Goal: Transaction & Acquisition: Download file/media

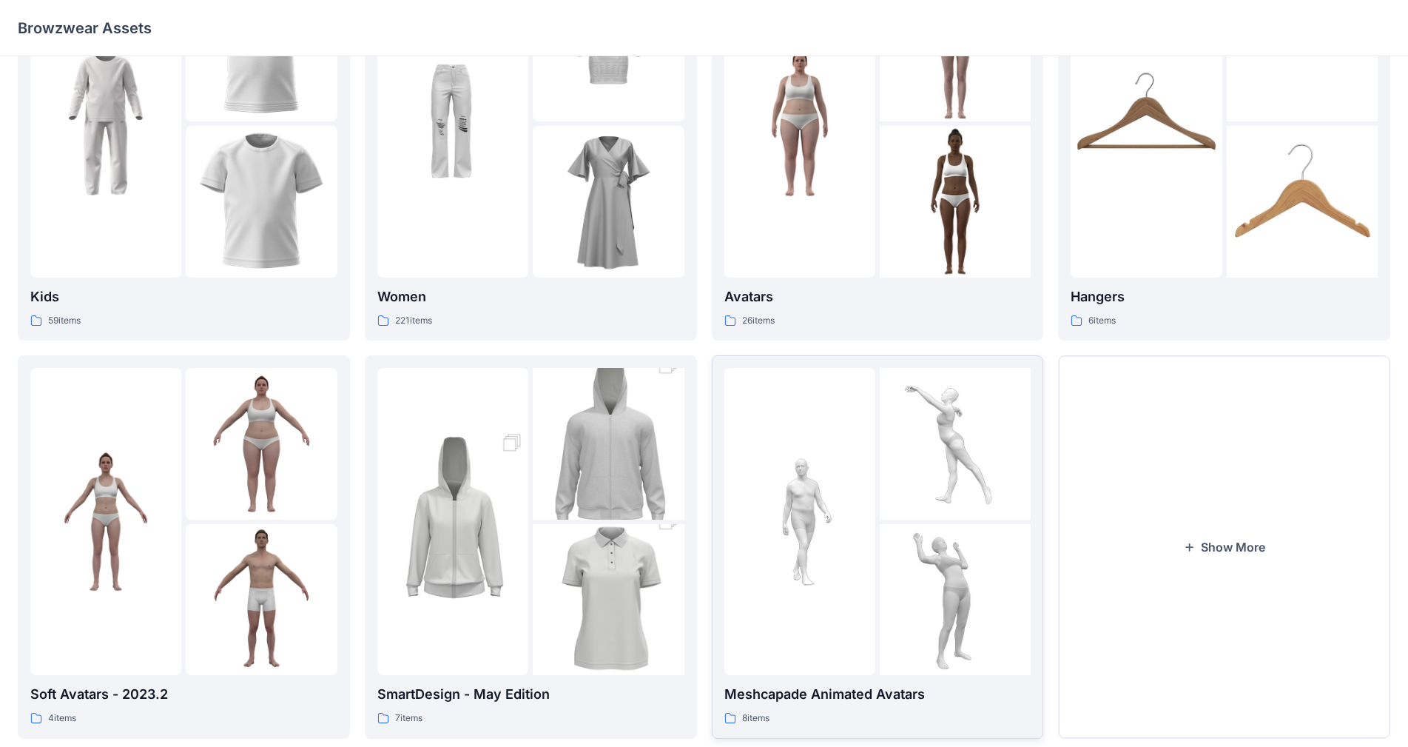
scroll to position [150, 0]
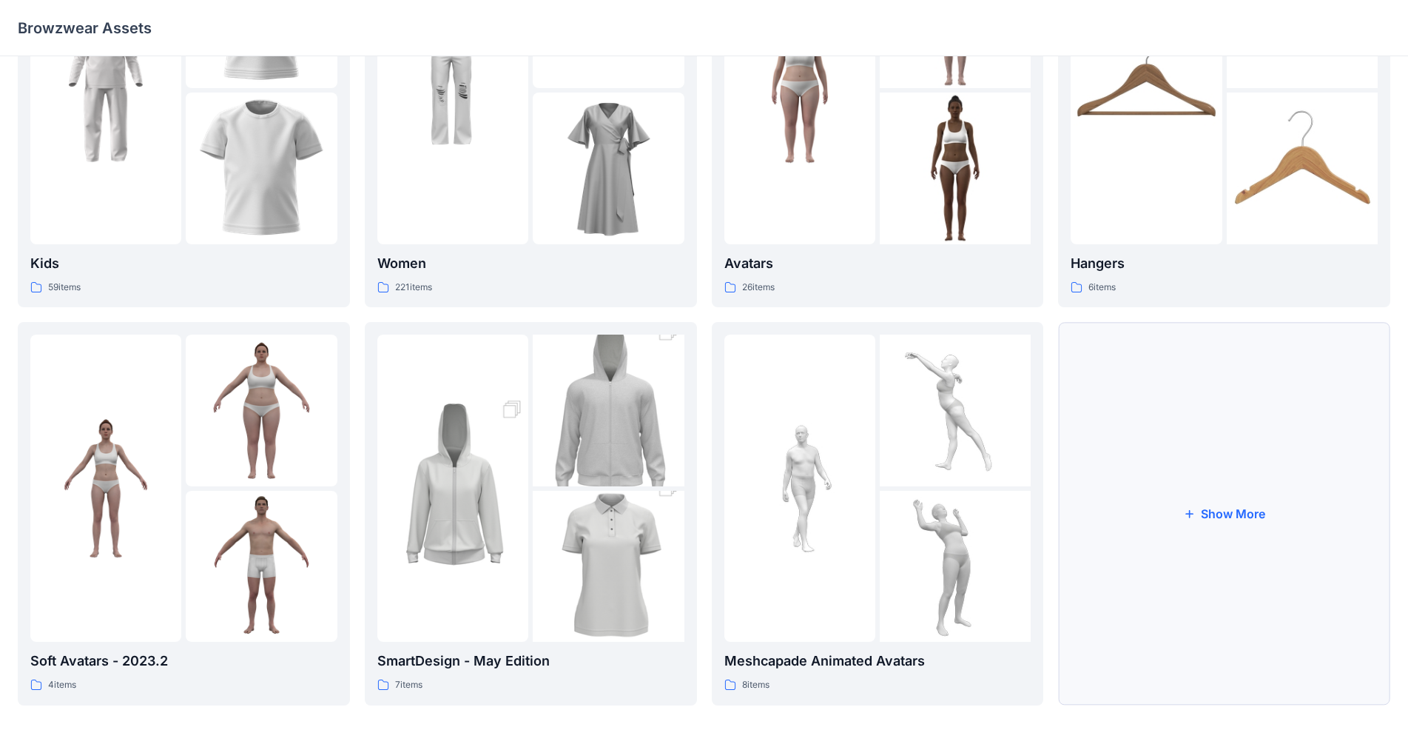
click at [1118, 422] on button "Show More" at bounding box center [1224, 513] width 332 height 383
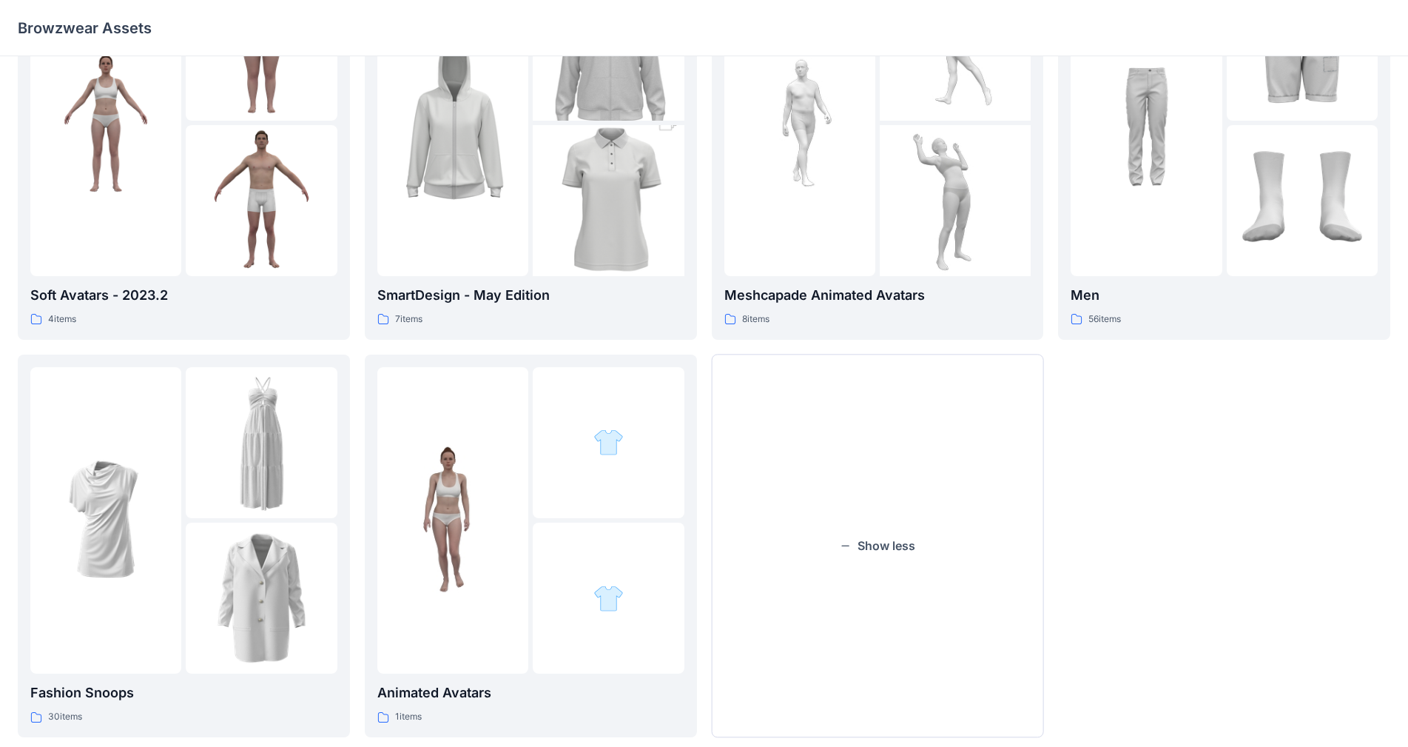
scroll to position [547, 0]
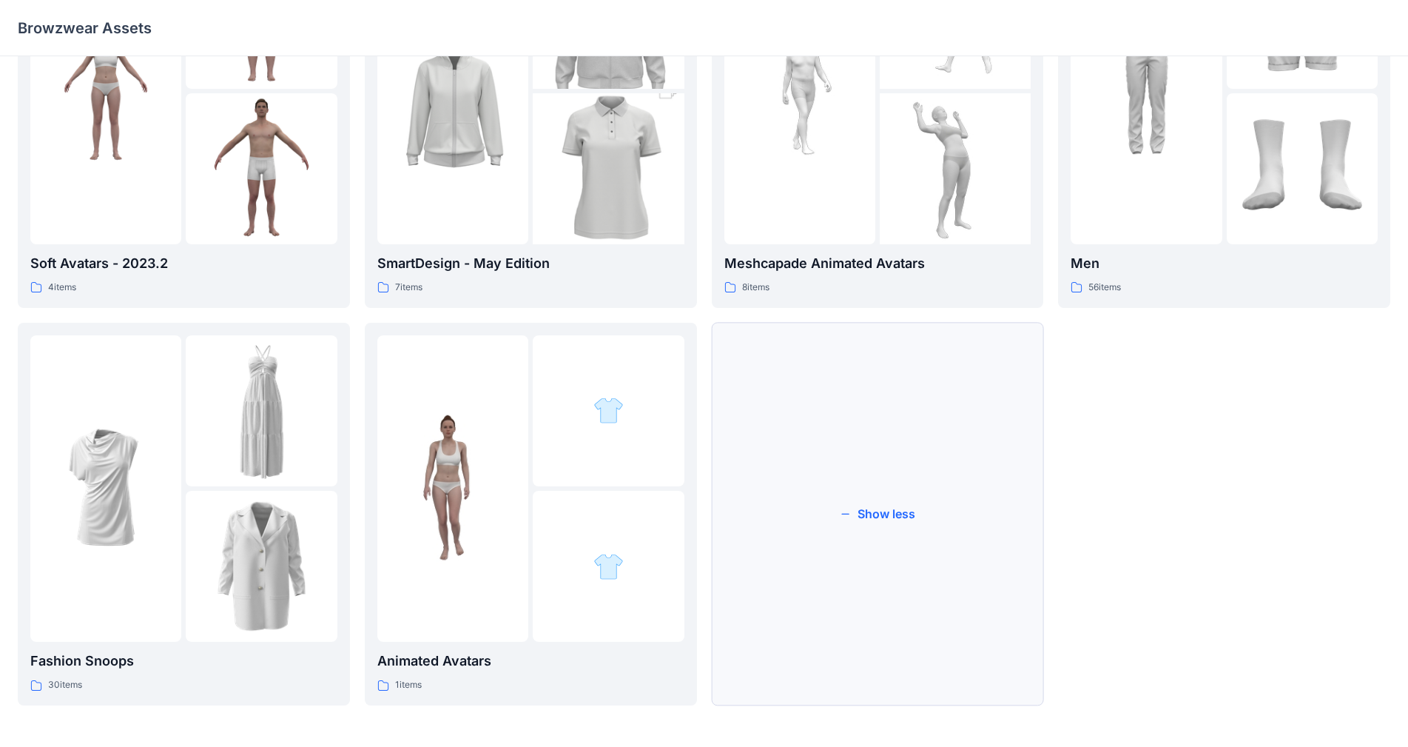
click at [943, 537] on button "Show less" at bounding box center [878, 514] width 332 height 383
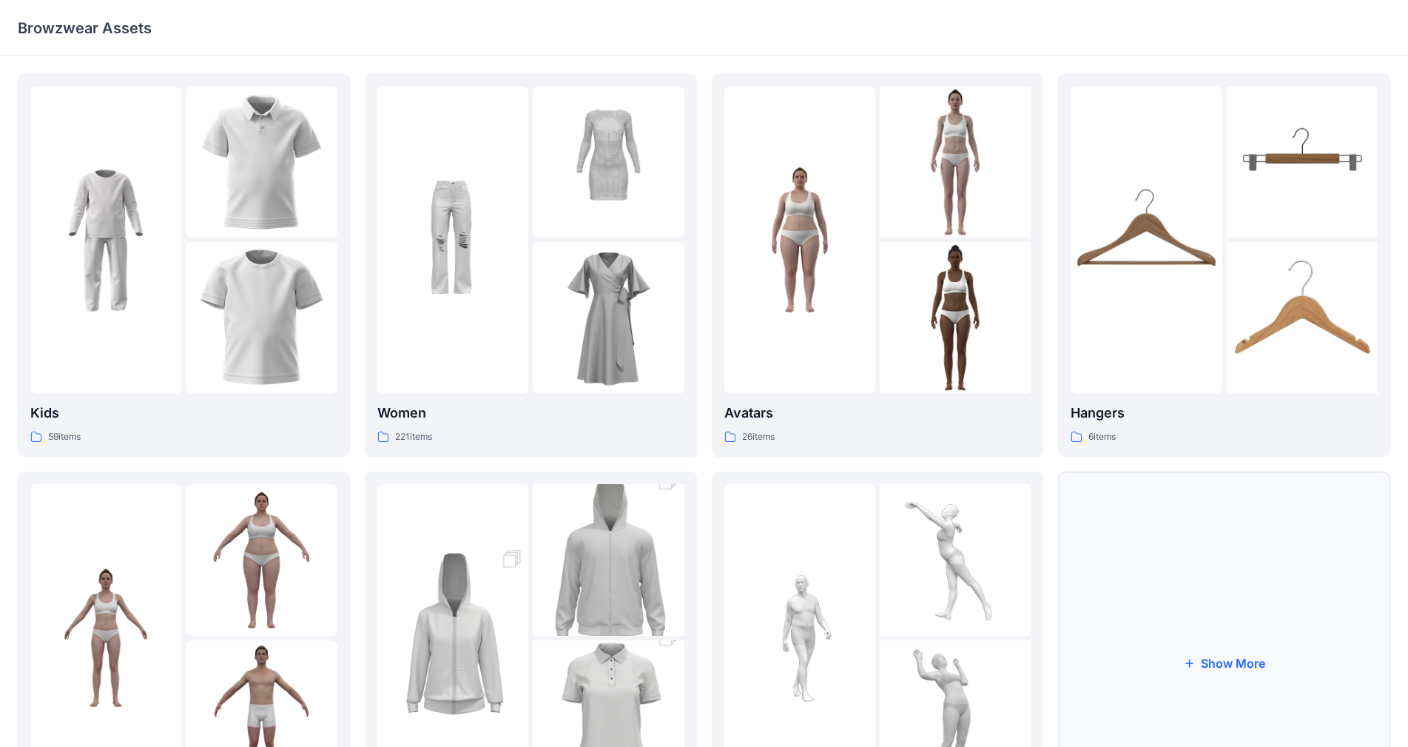
scroll to position [150, 0]
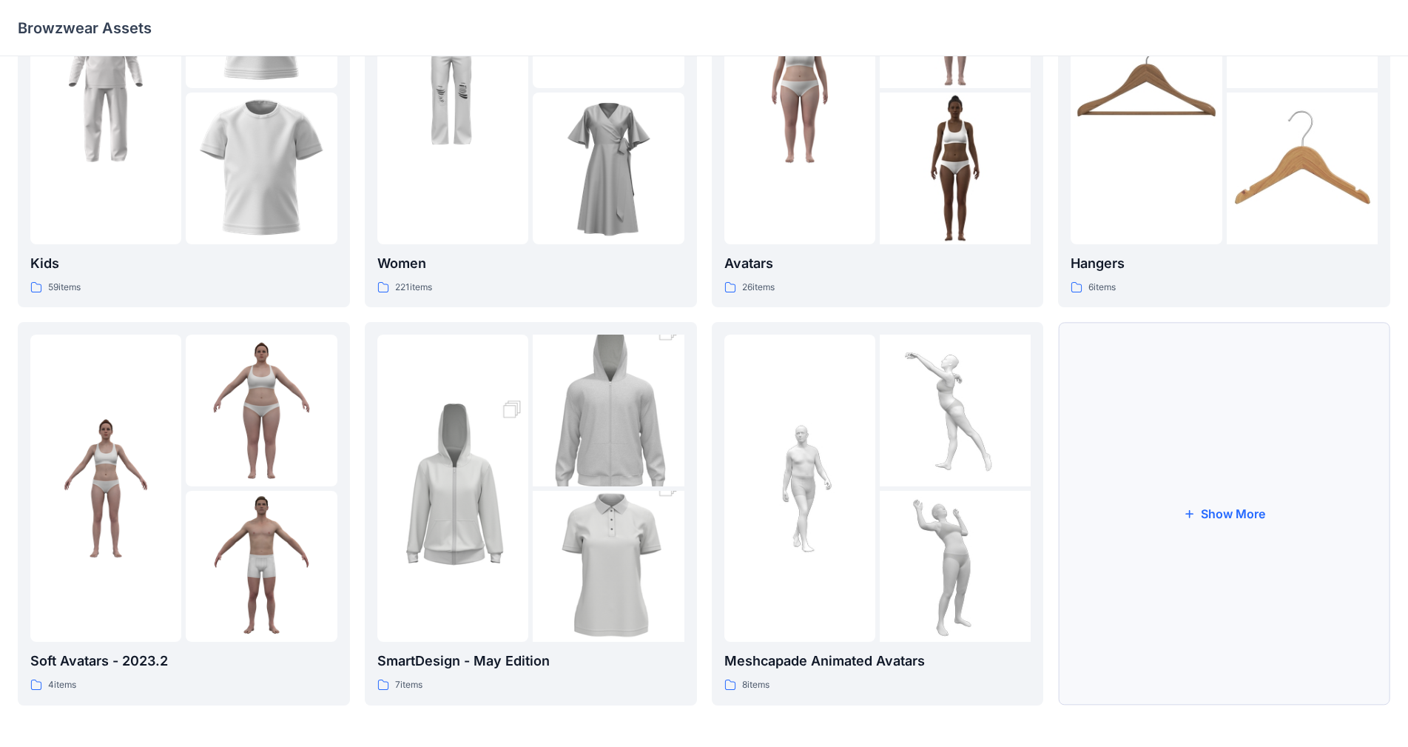
click at [1186, 479] on button "Show More" at bounding box center [1224, 513] width 332 height 383
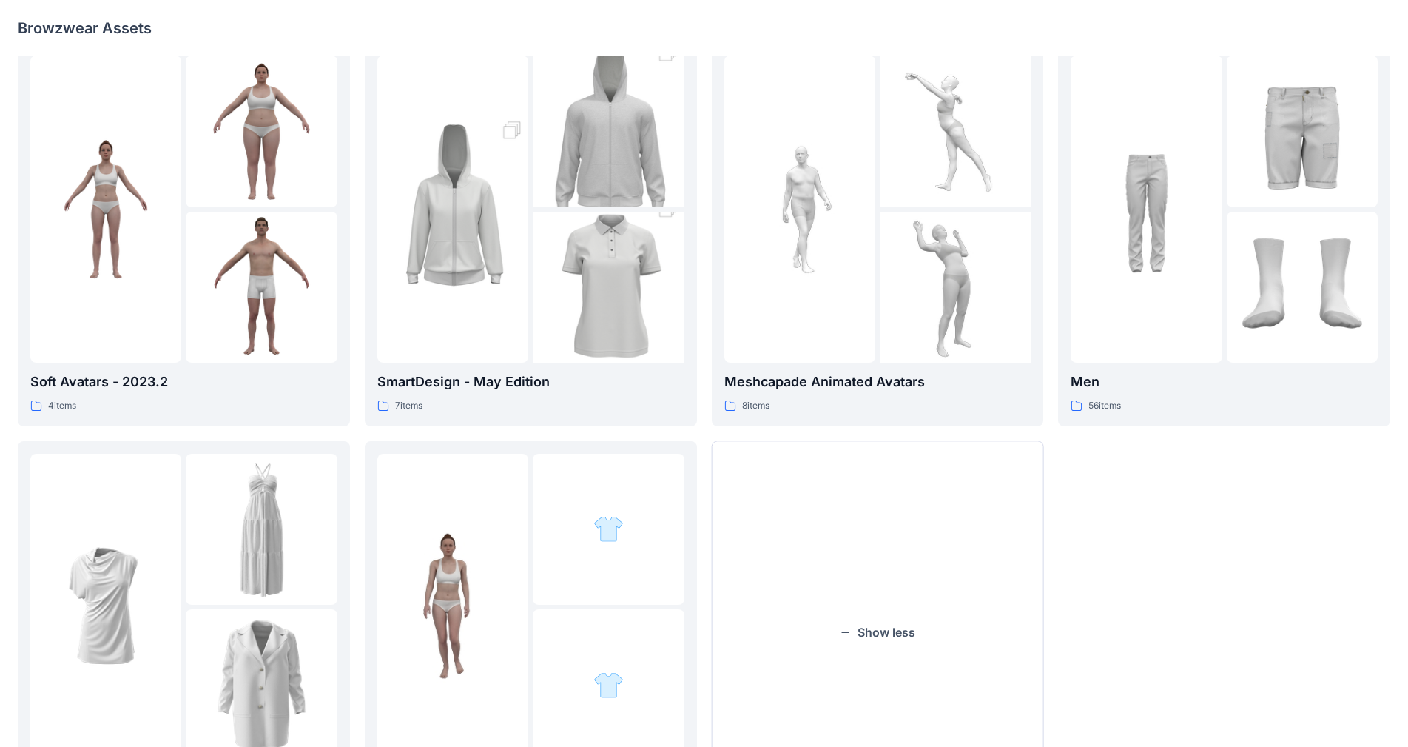
scroll to position [547, 0]
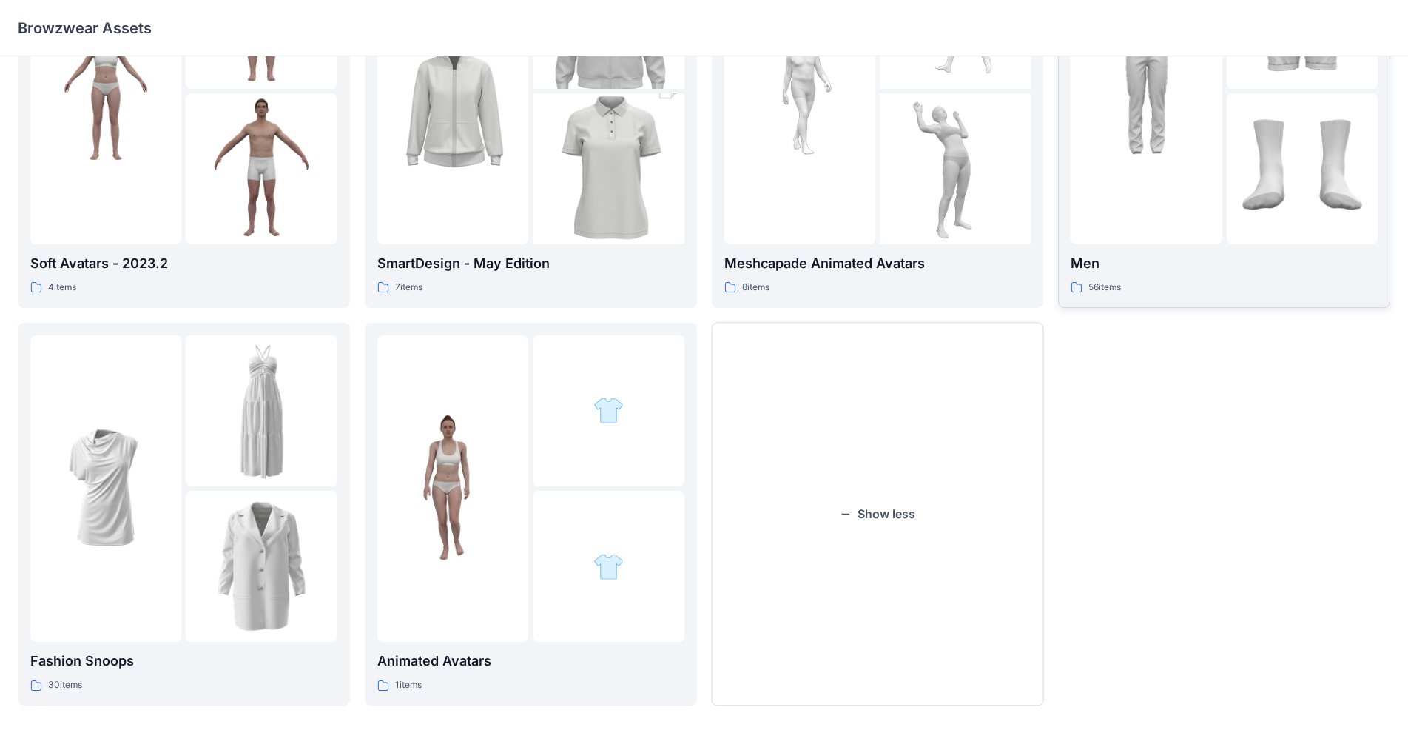
click at [1255, 200] on img at bounding box center [1302, 168] width 151 height 151
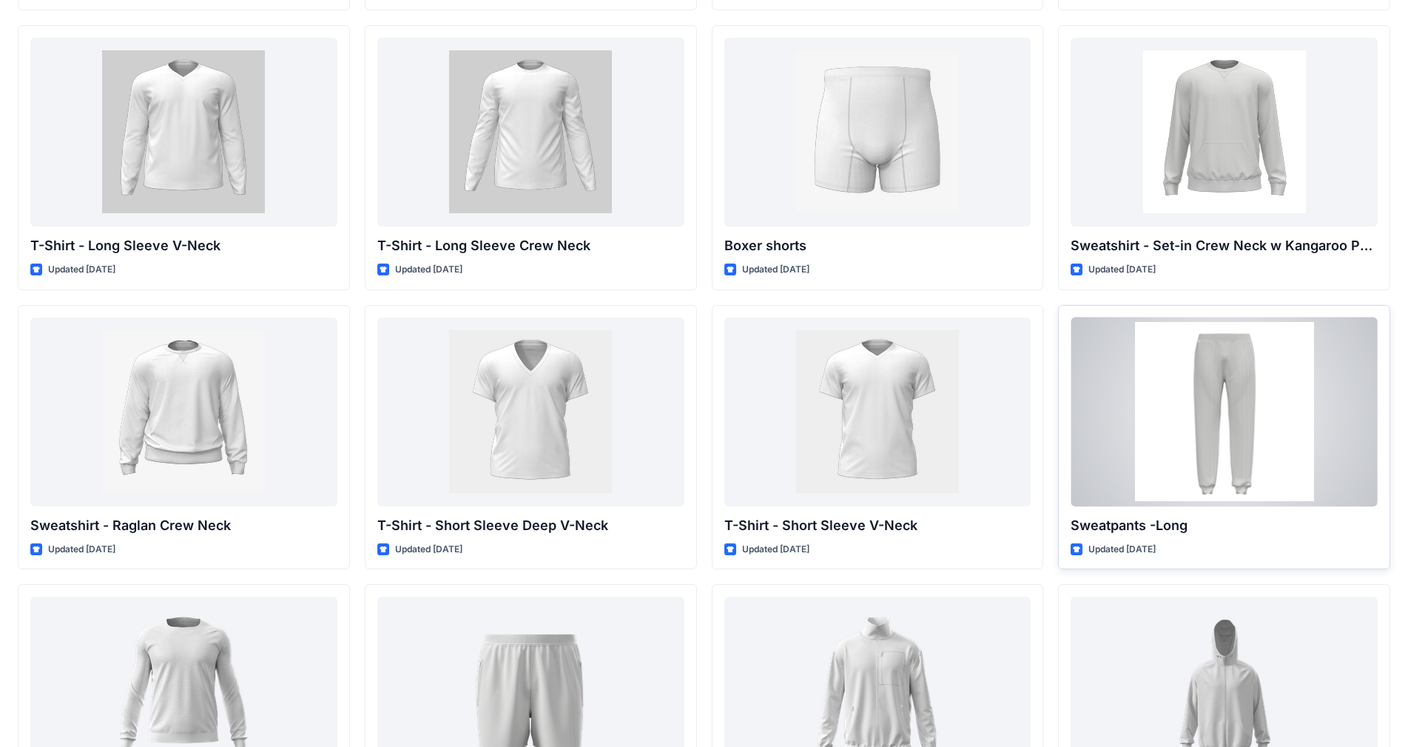
scroll to position [1184, 0]
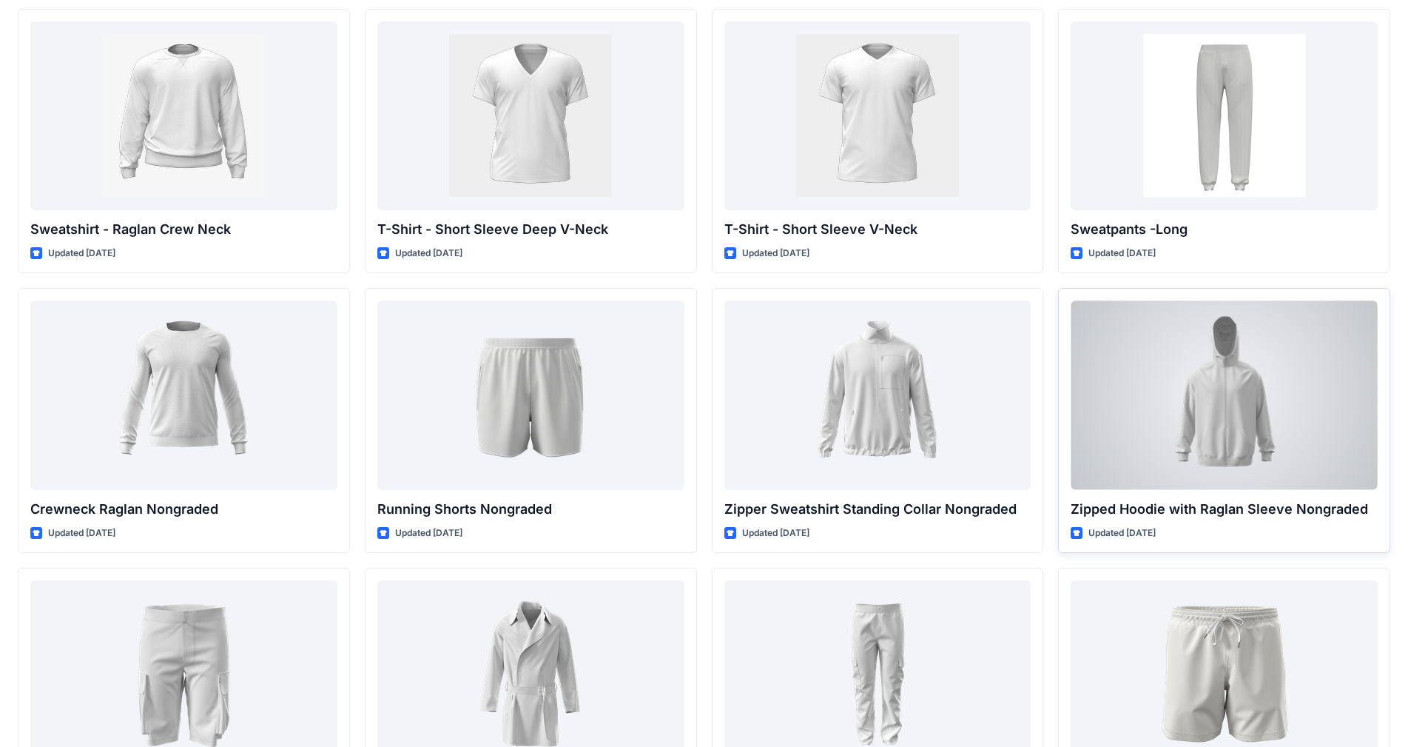
click at [1309, 423] on div at bounding box center [1224, 394] width 307 height 189
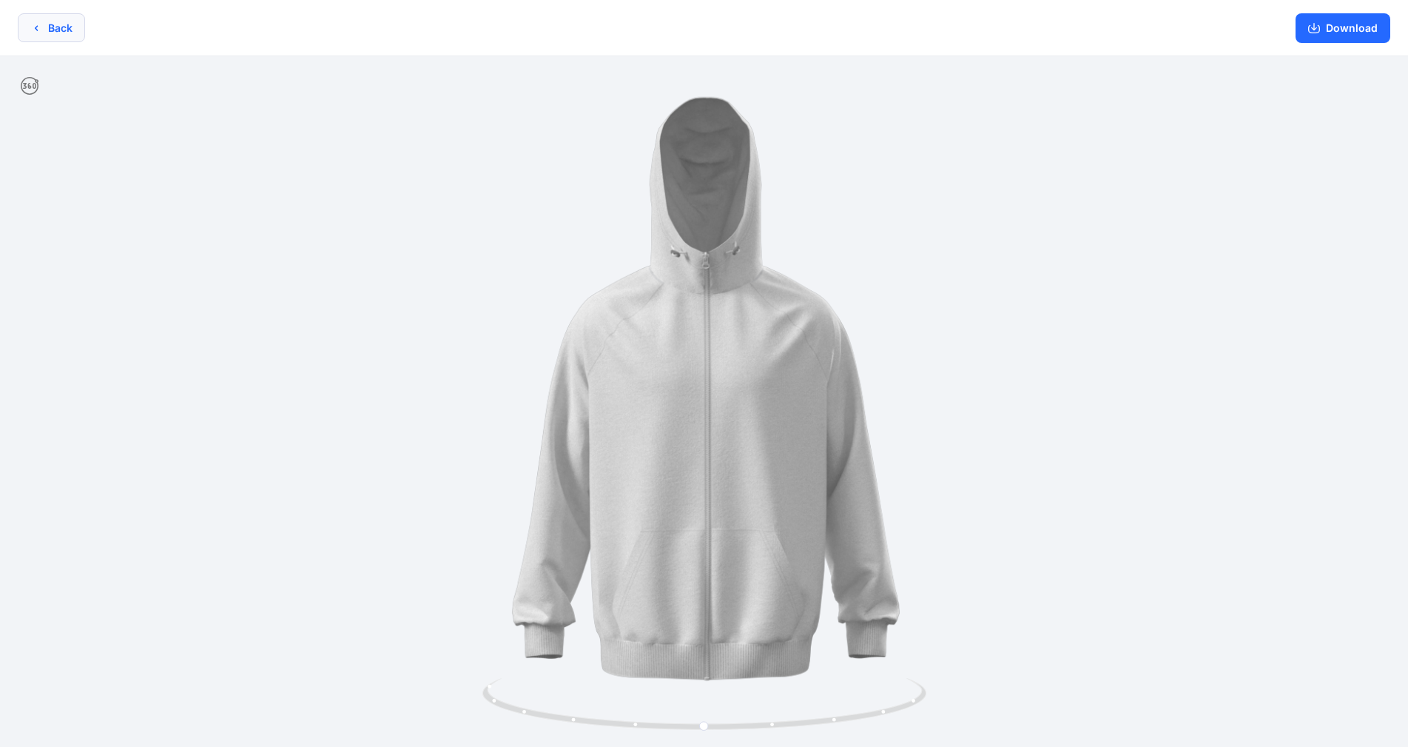
click at [48, 23] on button "Back" at bounding box center [51, 27] width 67 height 29
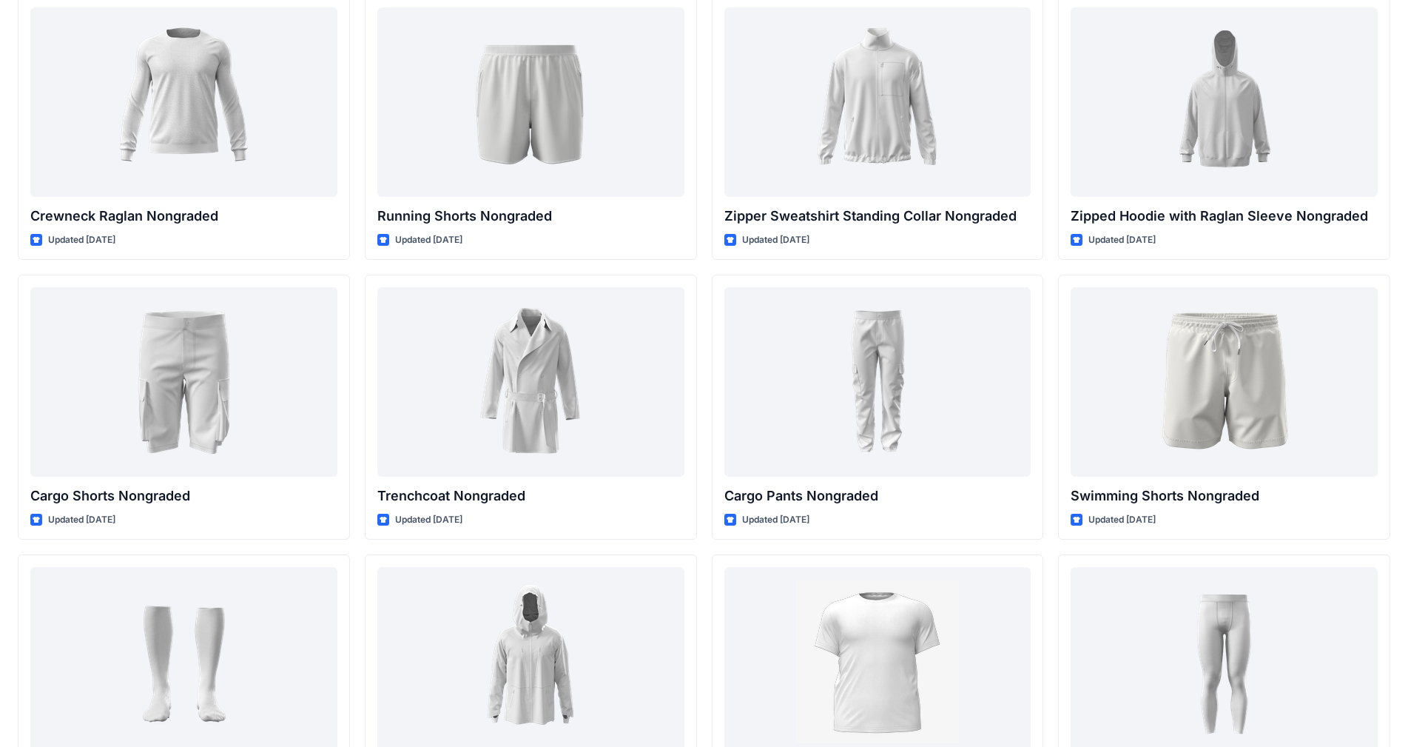
scroll to position [1628, 0]
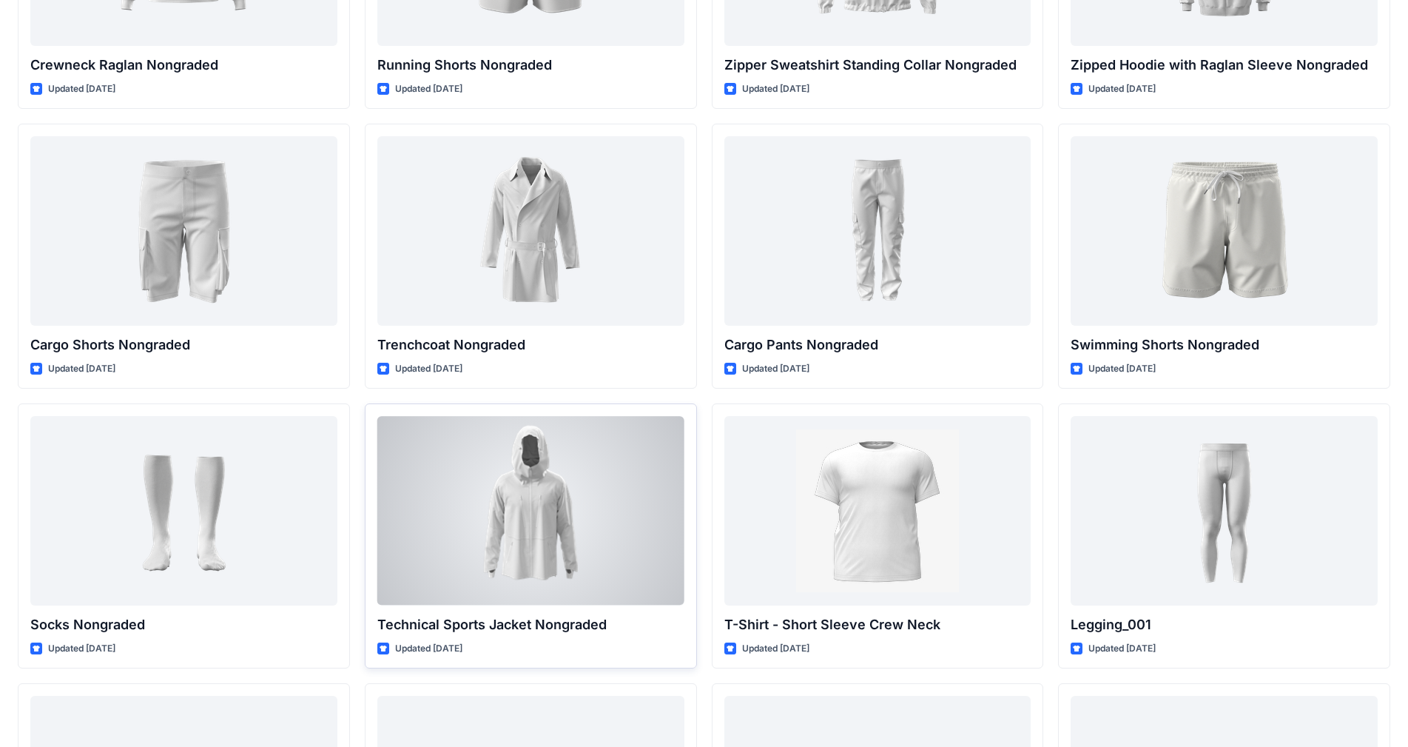
click at [577, 434] on div at bounding box center [530, 510] width 307 height 189
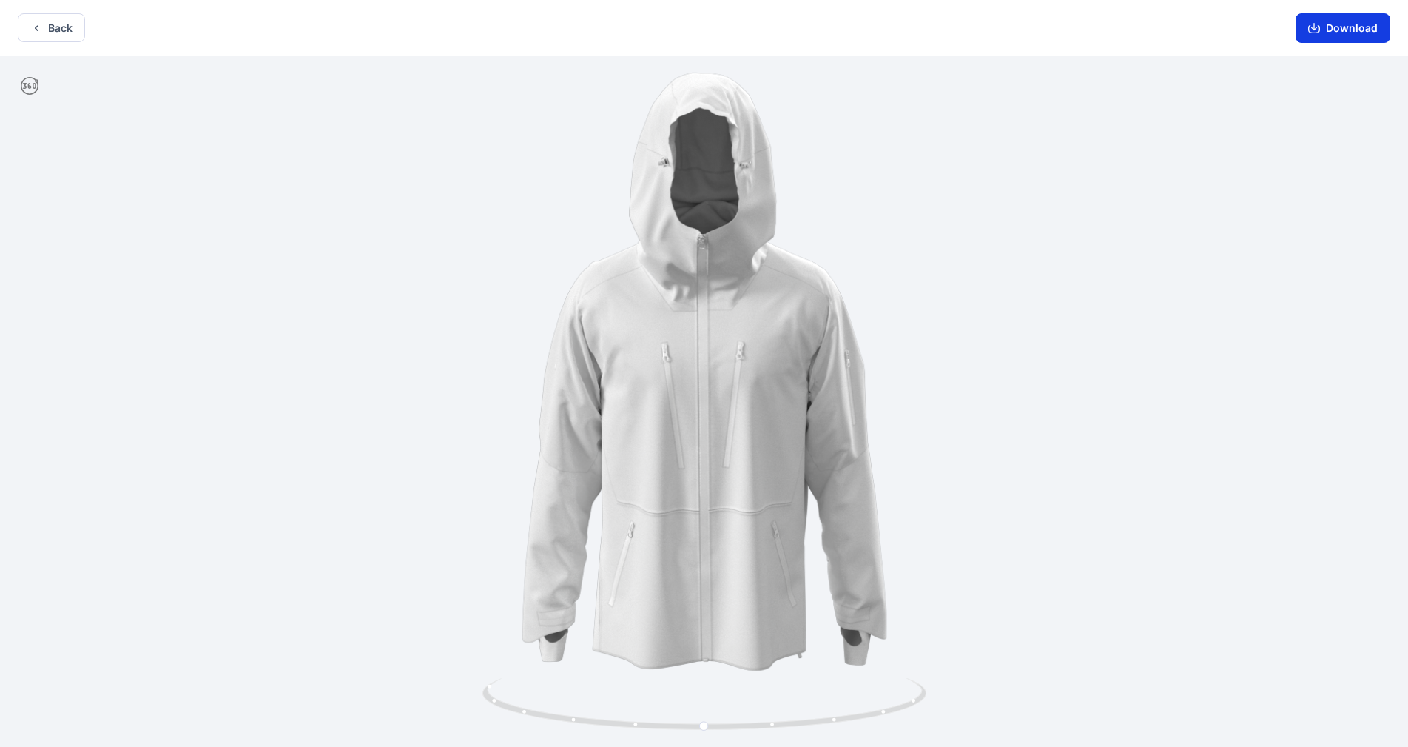
click at [1345, 26] on button "Download" at bounding box center [1343, 28] width 95 height 30
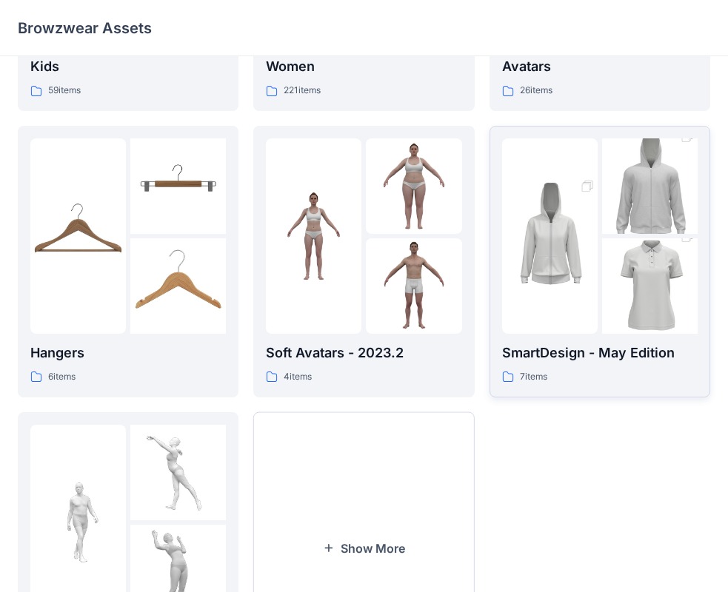
scroll to position [368, 0]
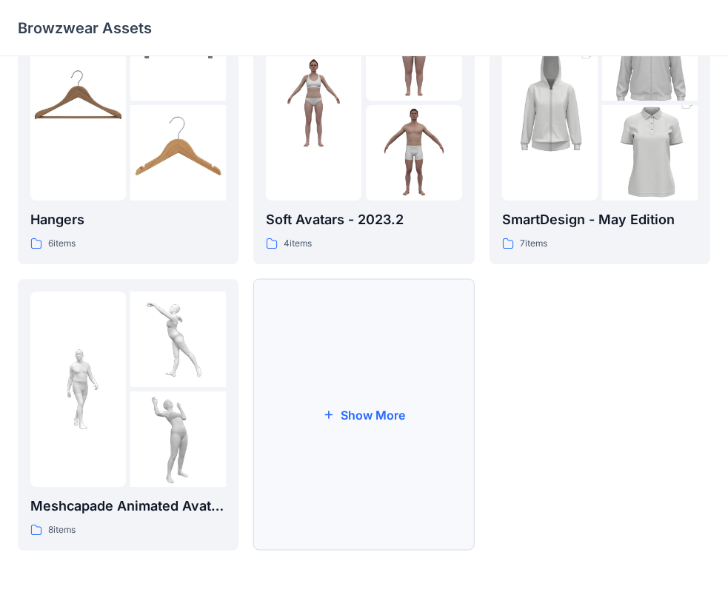
click at [312, 416] on button "Show More" at bounding box center [363, 415] width 221 height 272
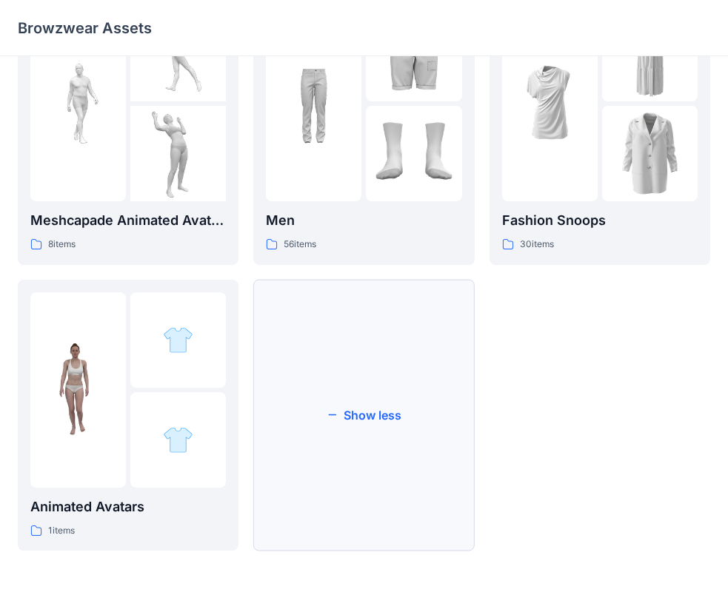
click at [330, 457] on button "Show less" at bounding box center [363, 416] width 221 height 272
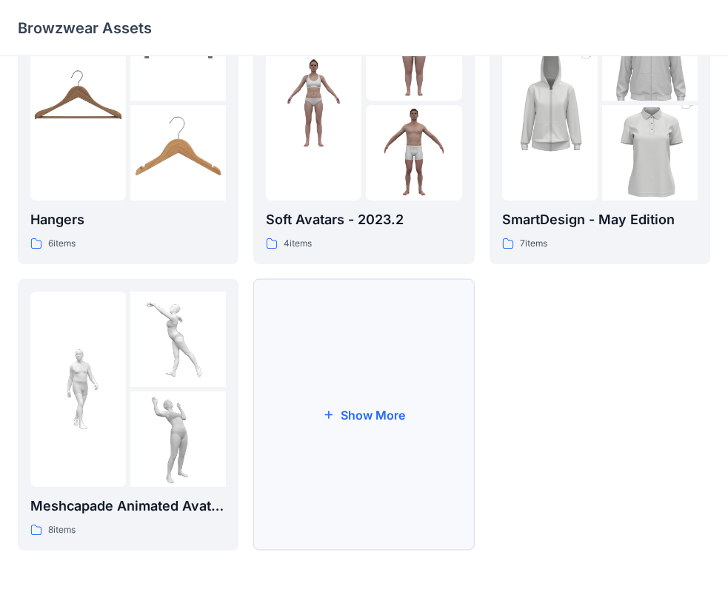
click at [320, 443] on button "Show More" at bounding box center [363, 415] width 221 height 272
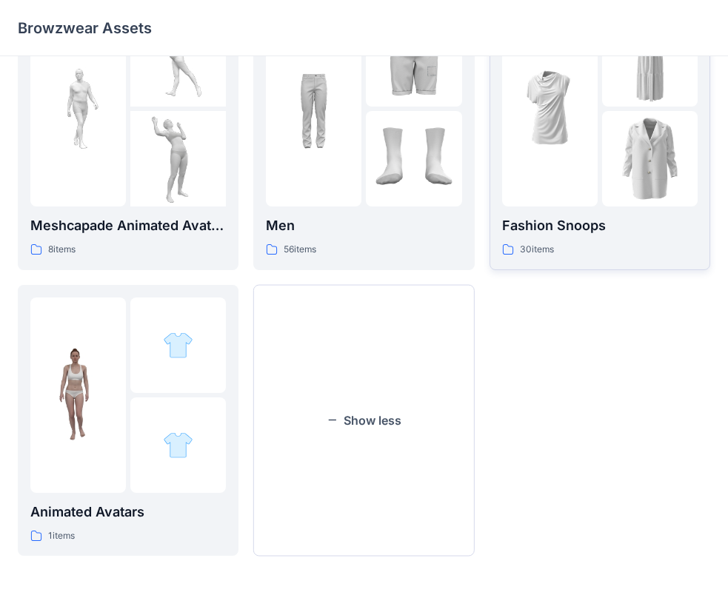
scroll to position [654, 0]
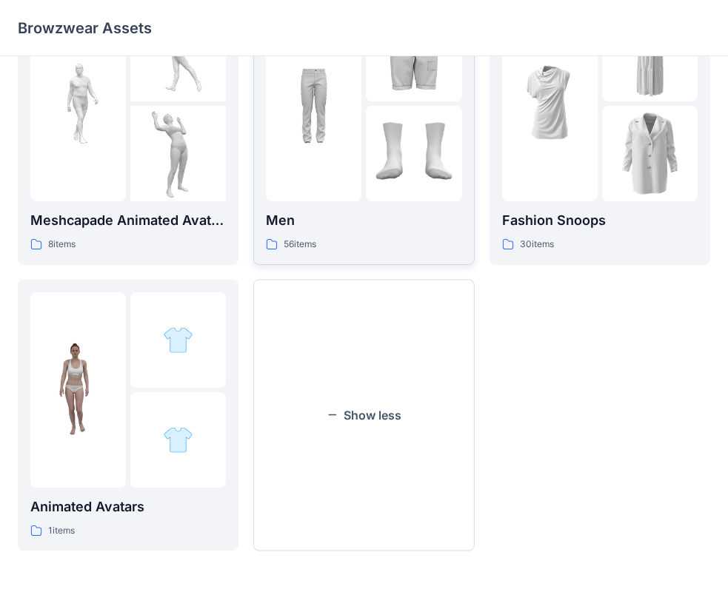
click at [355, 198] on div at bounding box center [313, 103] width 95 height 195
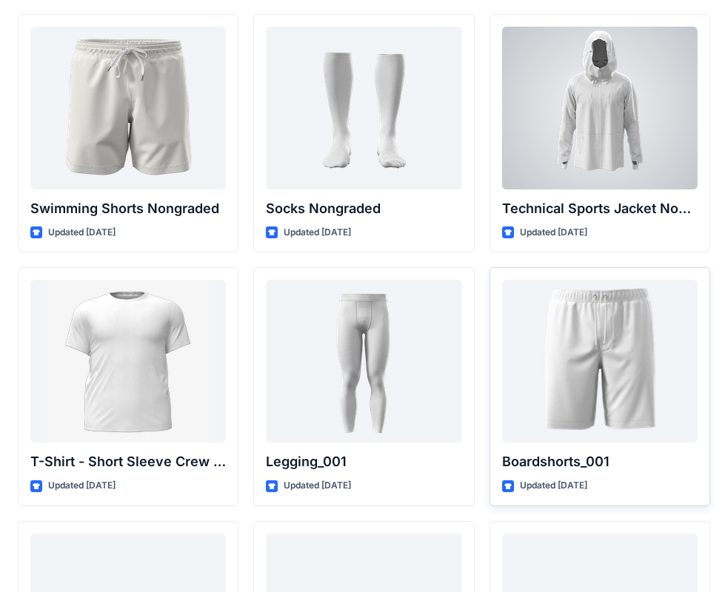
scroll to position [2306, 0]
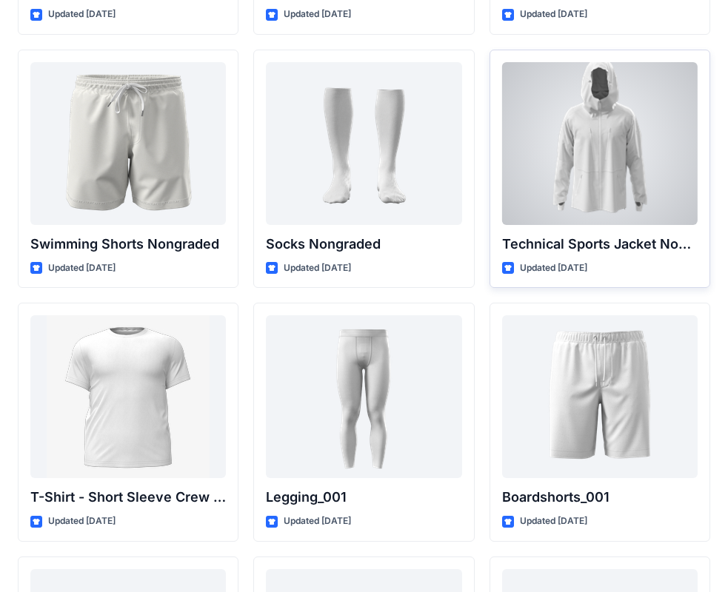
click at [594, 144] on div at bounding box center [599, 143] width 195 height 163
